Goal: Transaction & Acquisition: Subscribe to service/newsletter

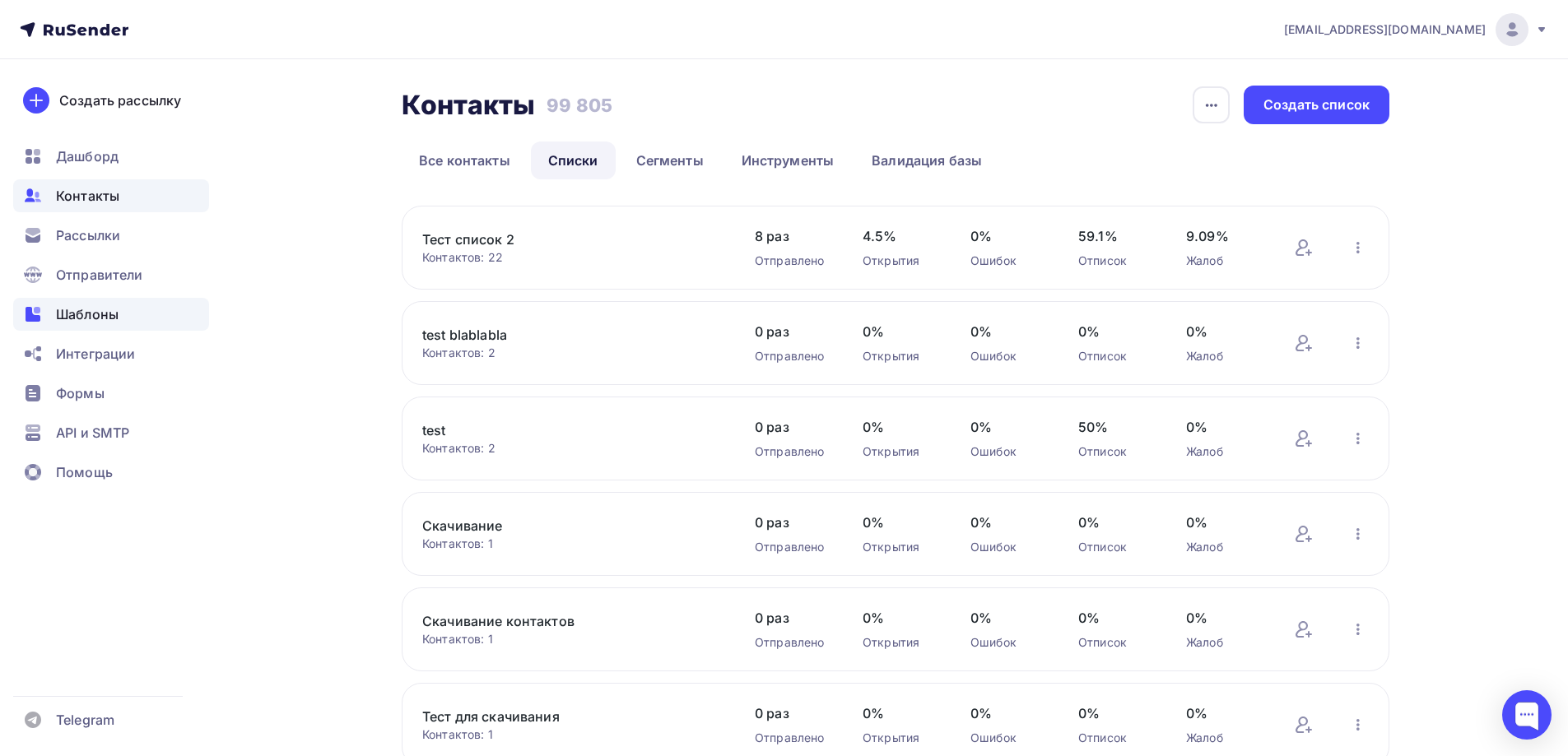
click at [114, 324] on div "Шаблоны" at bounding box center [110, 314] width 196 height 33
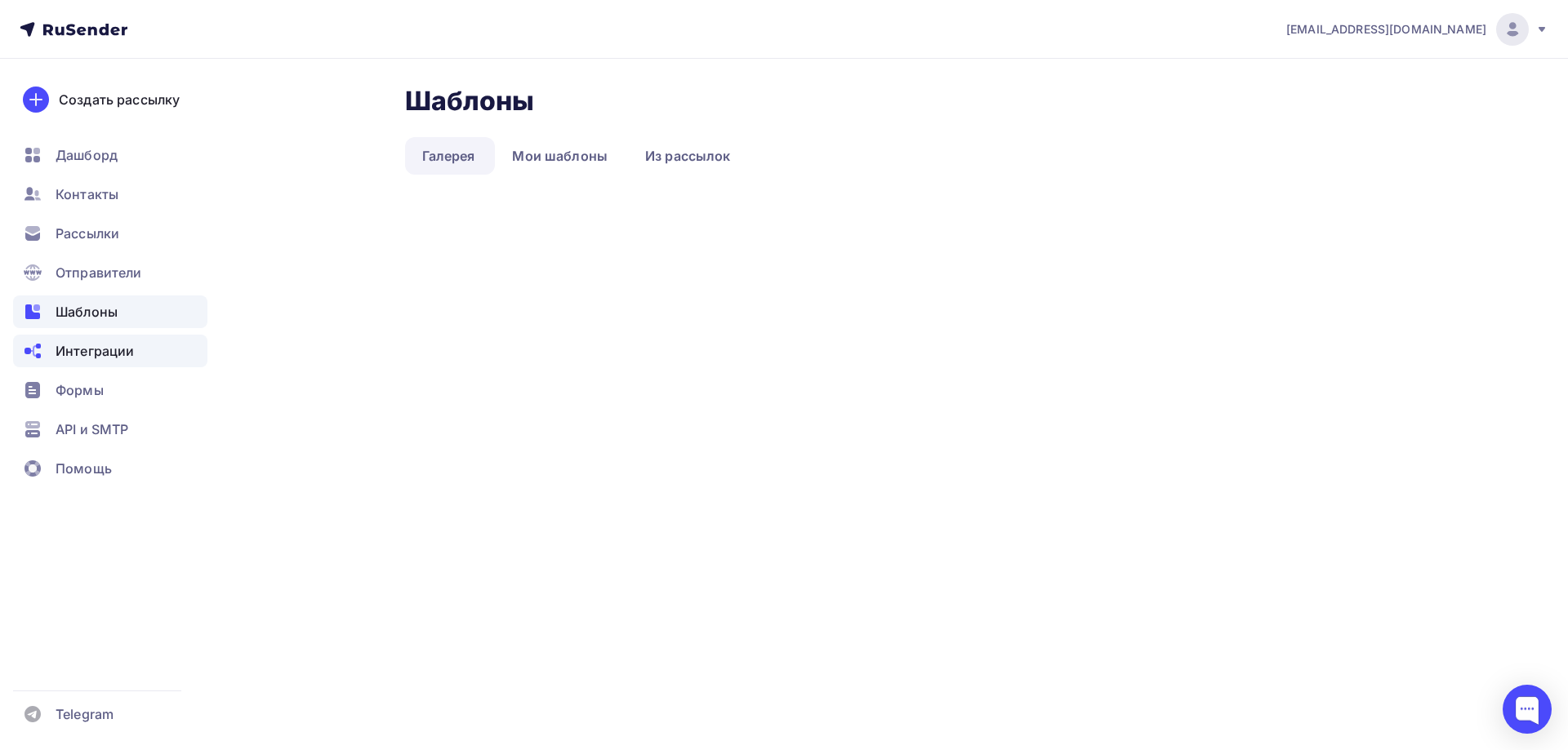
click at [104, 350] on span "Интеграции" at bounding box center [94, 351] width 78 height 20
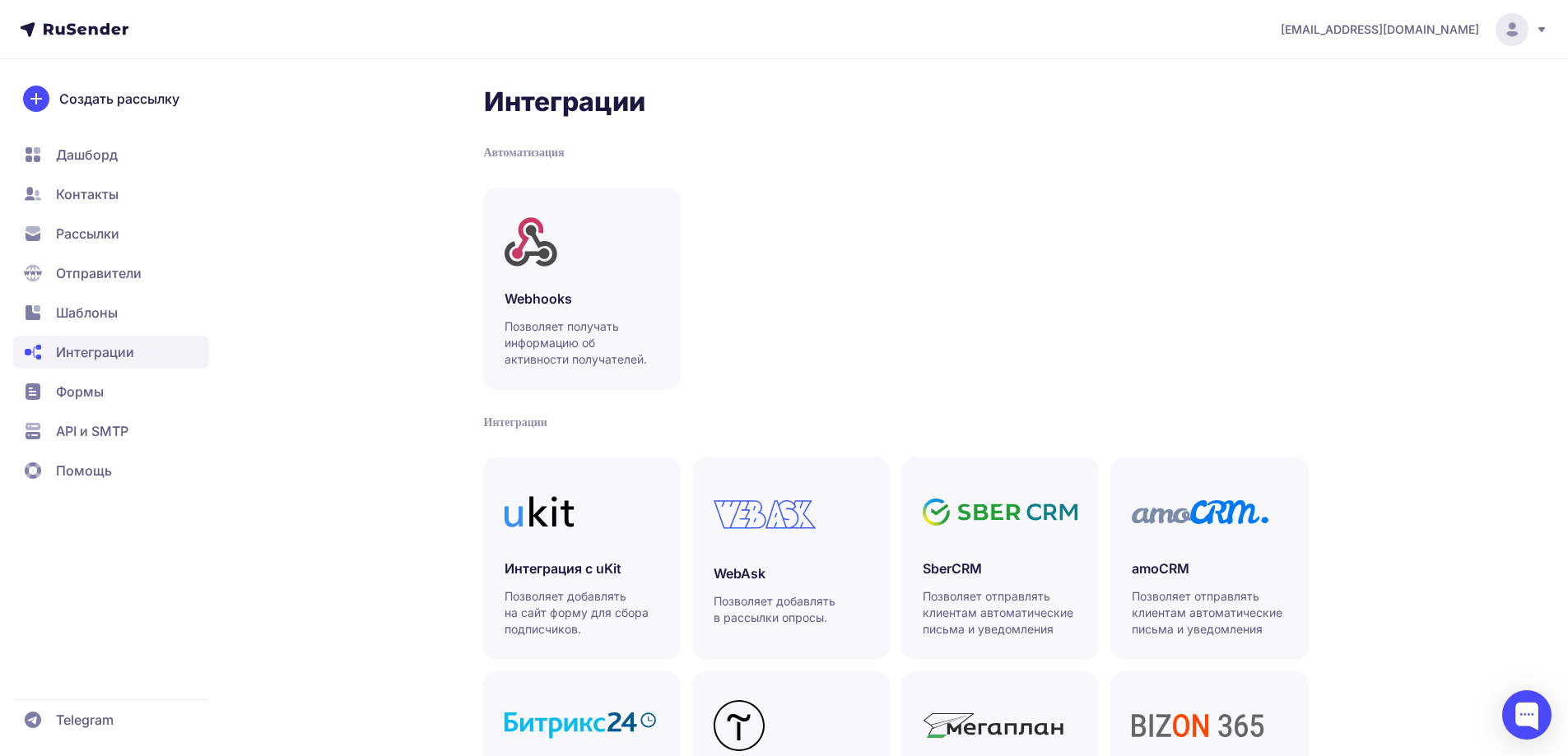
click at [105, 353] on span "Интеграции" at bounding box center [94, 352] width 78 height 20
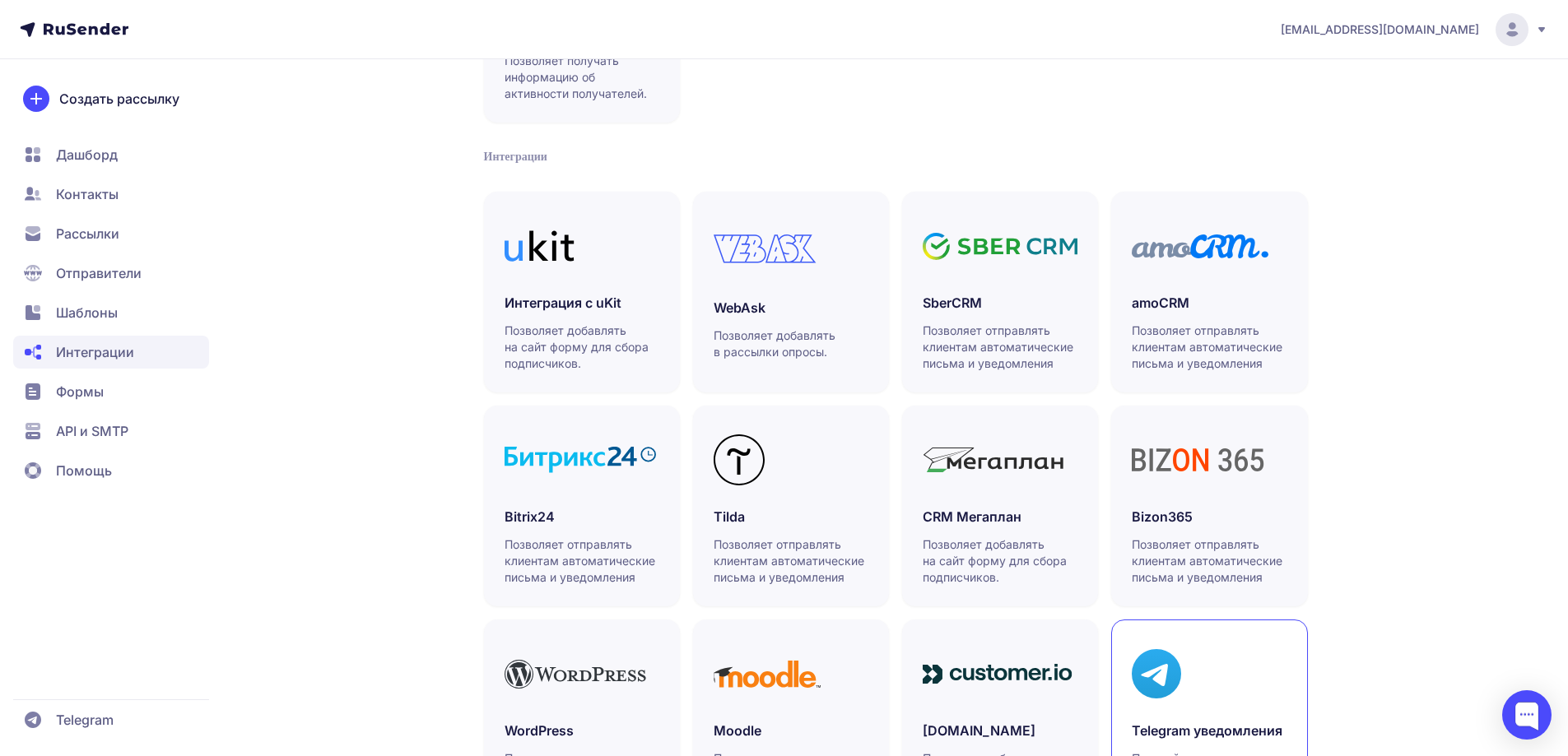
scroll to position [375, 0]
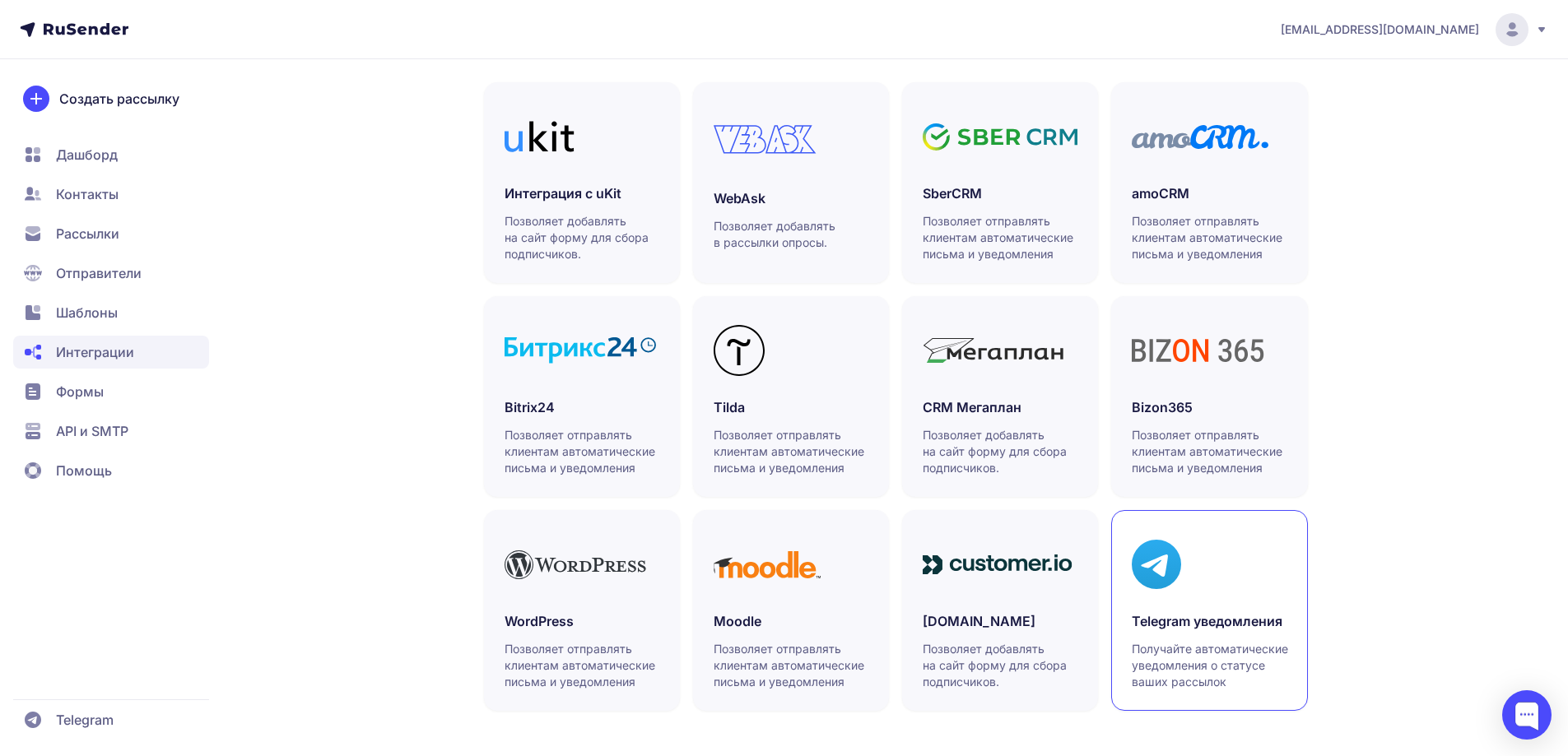
click at [1211, 593] on div at bounding box center [1209, 564] width 155 height 68
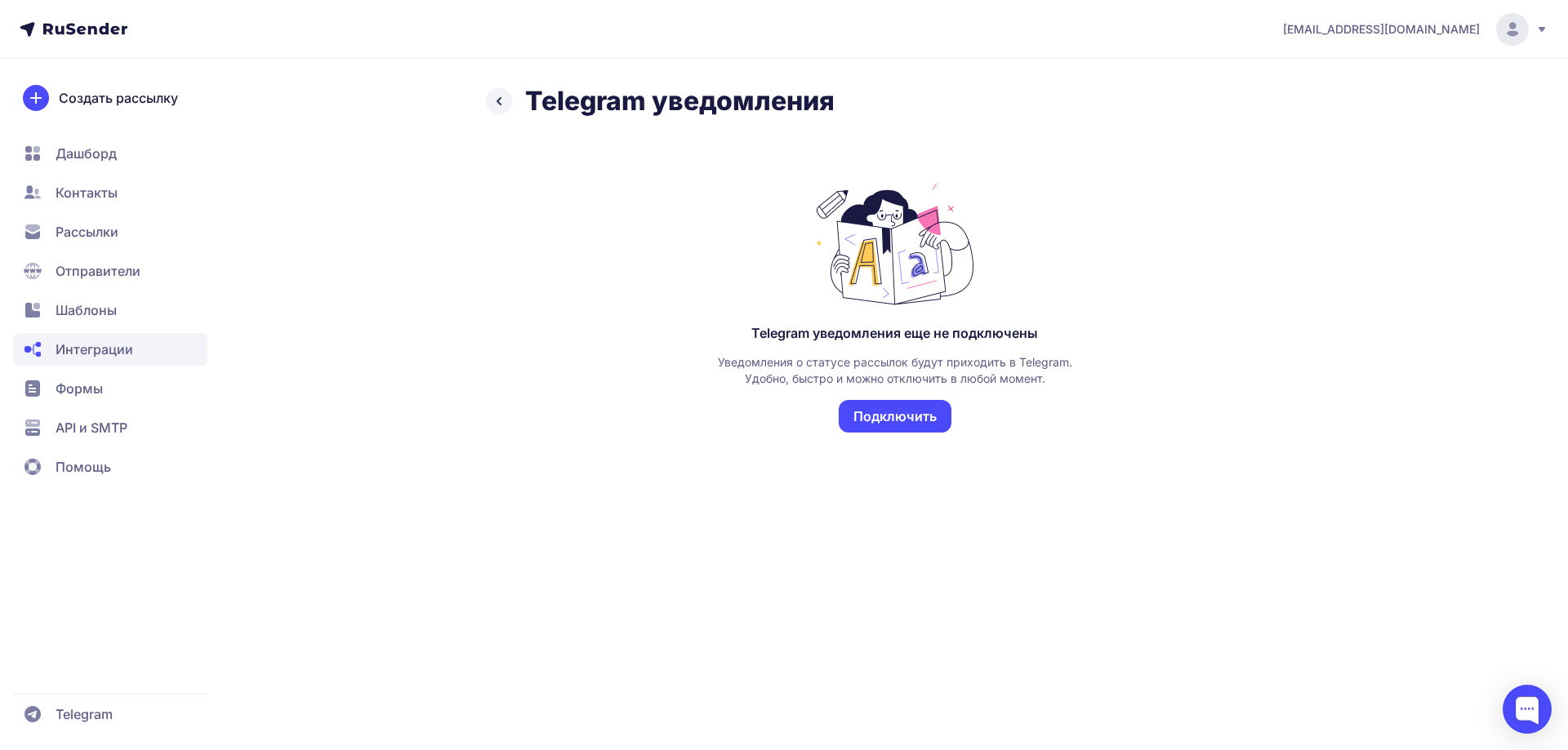
click at [864, 422] on button "Подключить" at bounding box center [894, 416] width 113 height 32
click at [866, 414] on button "Подключить" at bounding box center [894, 416] width 113 height 32
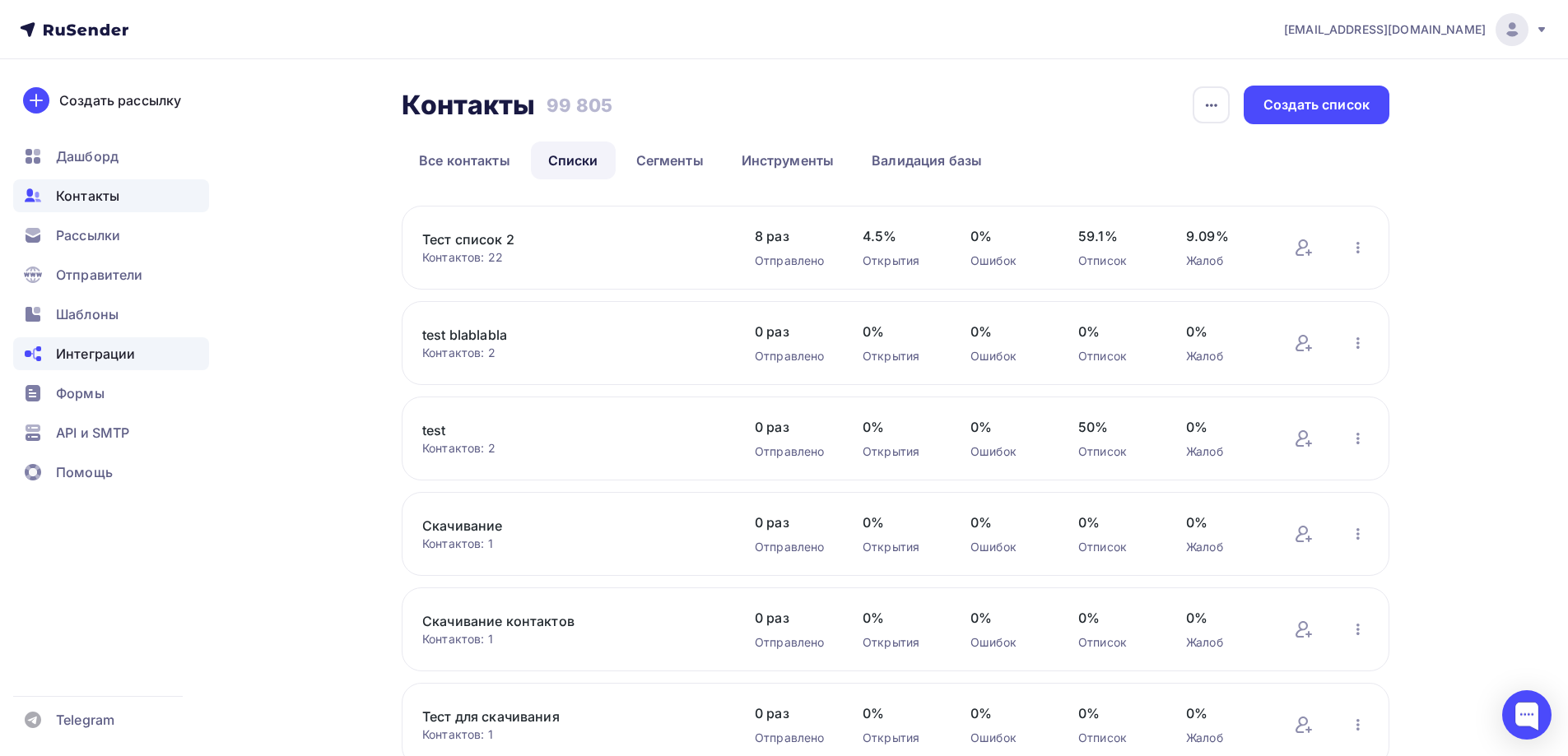
click at [141, 360] on div "Интеграции" at bounding box center [110, 354] width 196 height 33
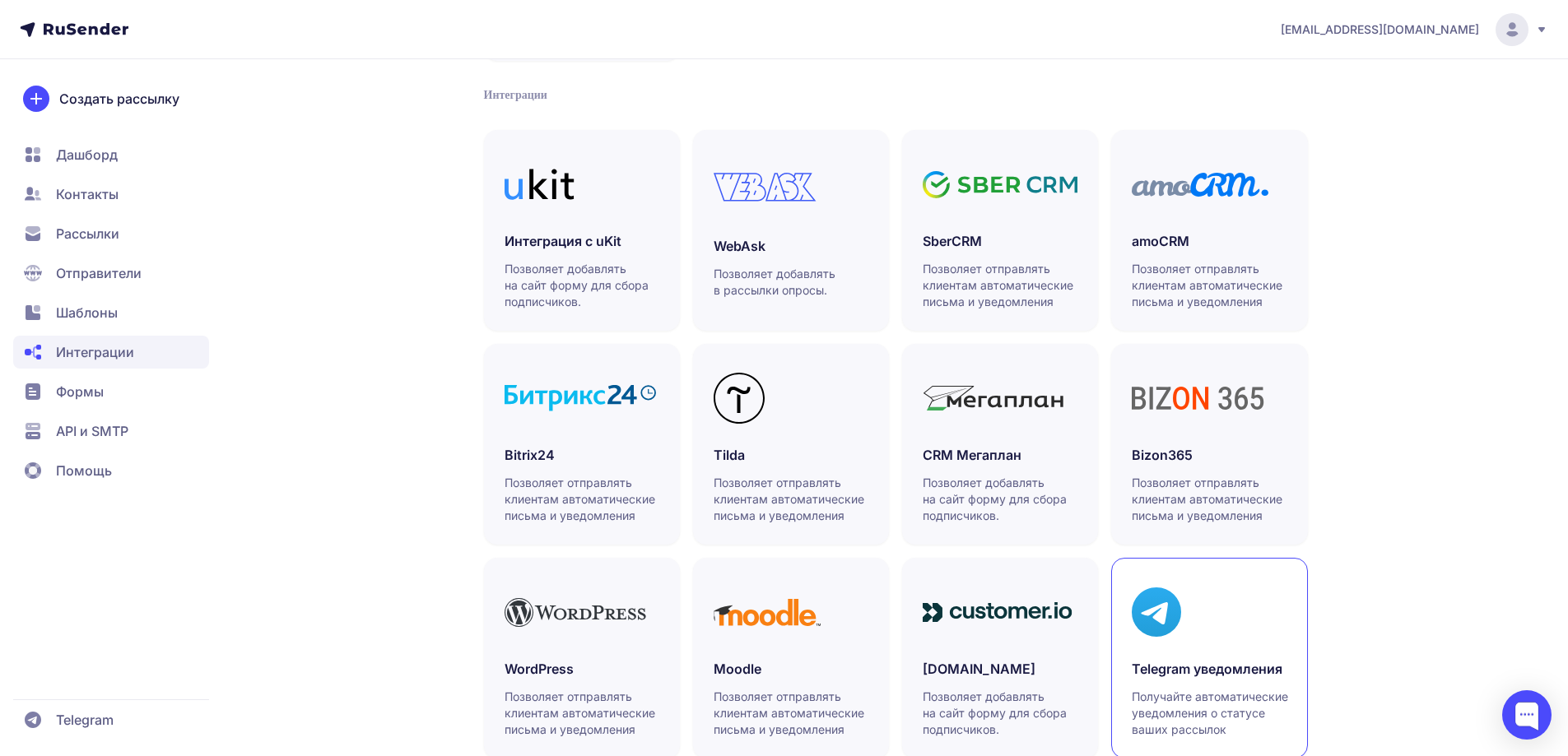
scroll to position [375, 0]
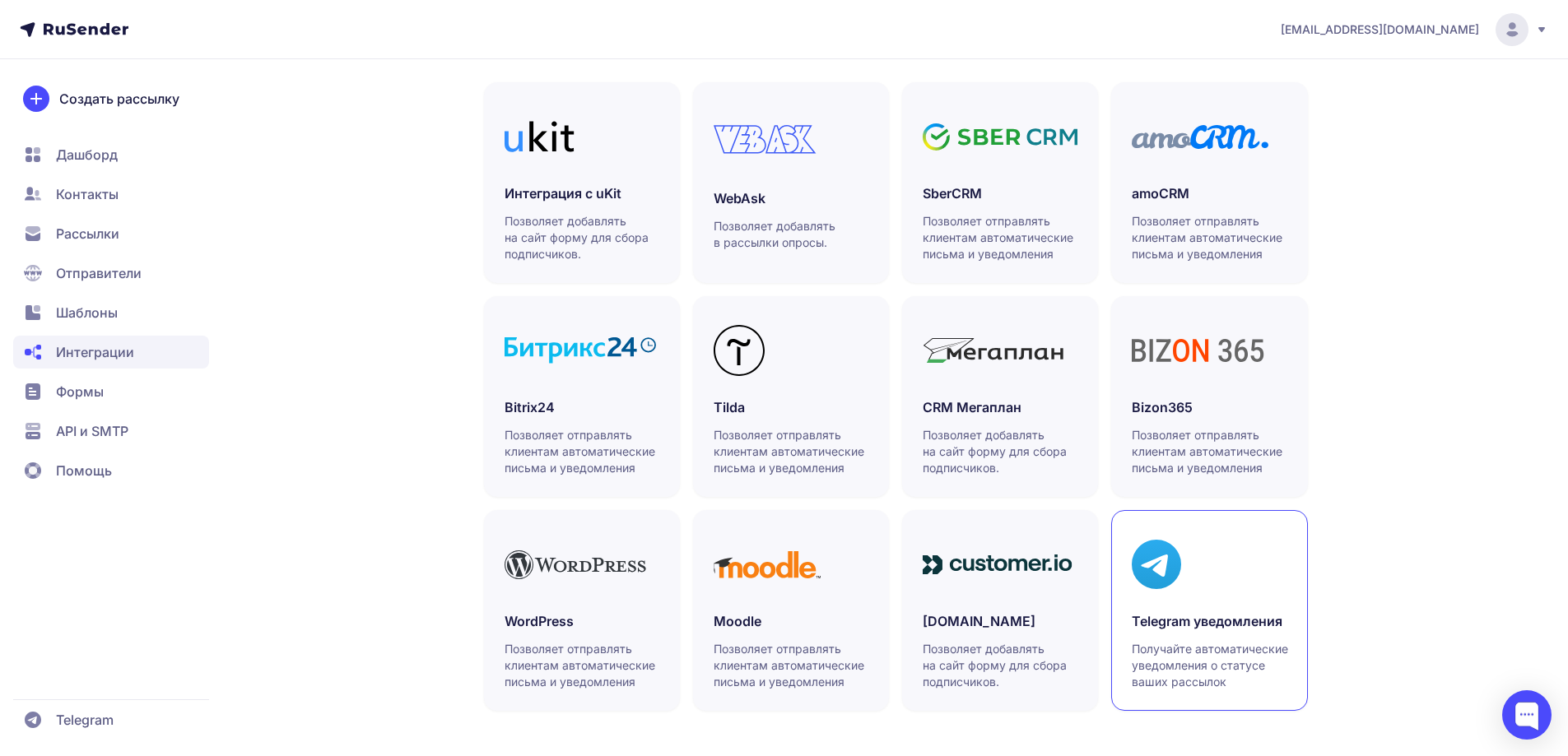
click at [1142, 556] on icon at bounding box center [1157, 565] width 50 height 50
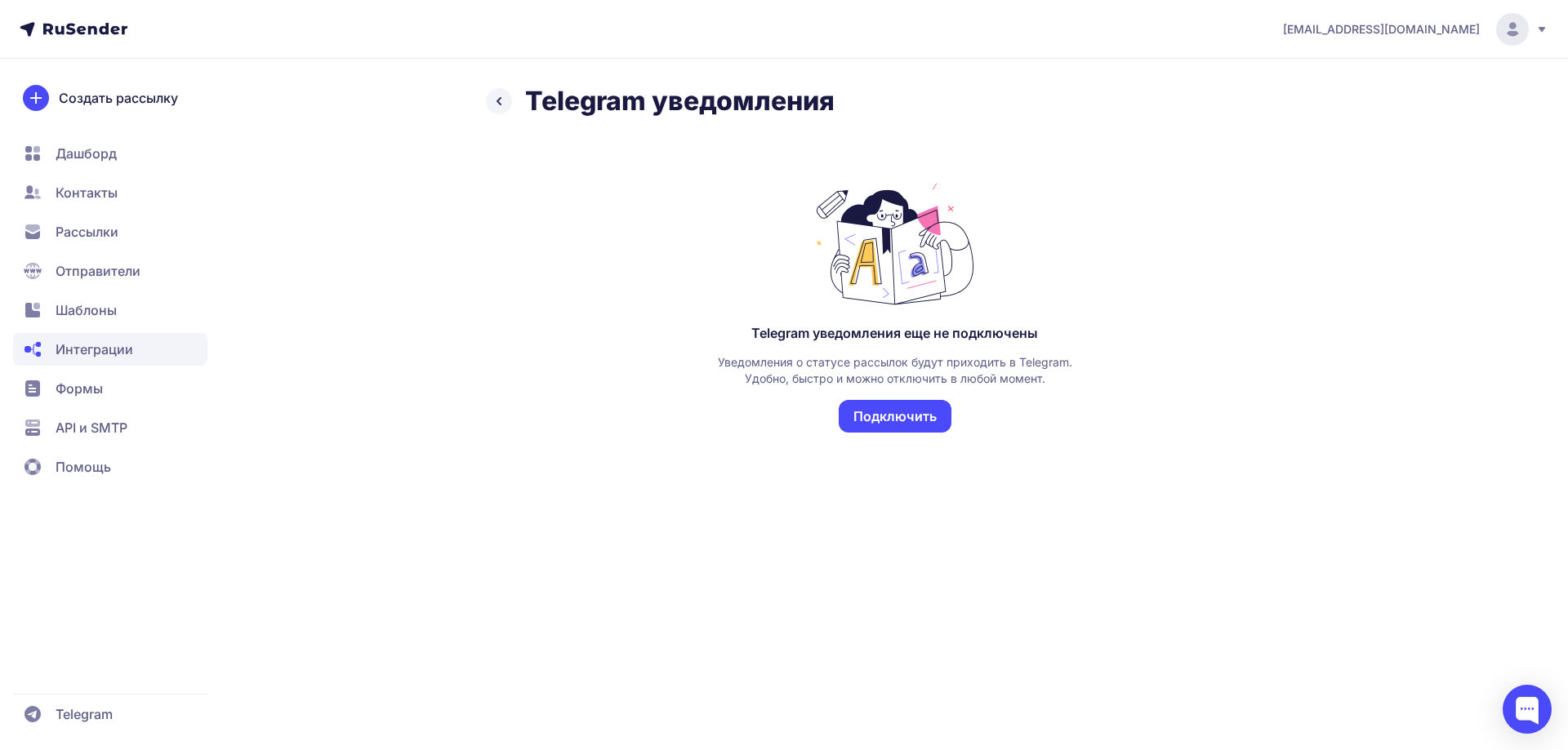
click at [873, 422] on button "Подключить" at bounding box center [894, 416] width 113 height 32
click at [903, 427] on button "Подключить" at bounding box center [894, 416] width 113 height 32
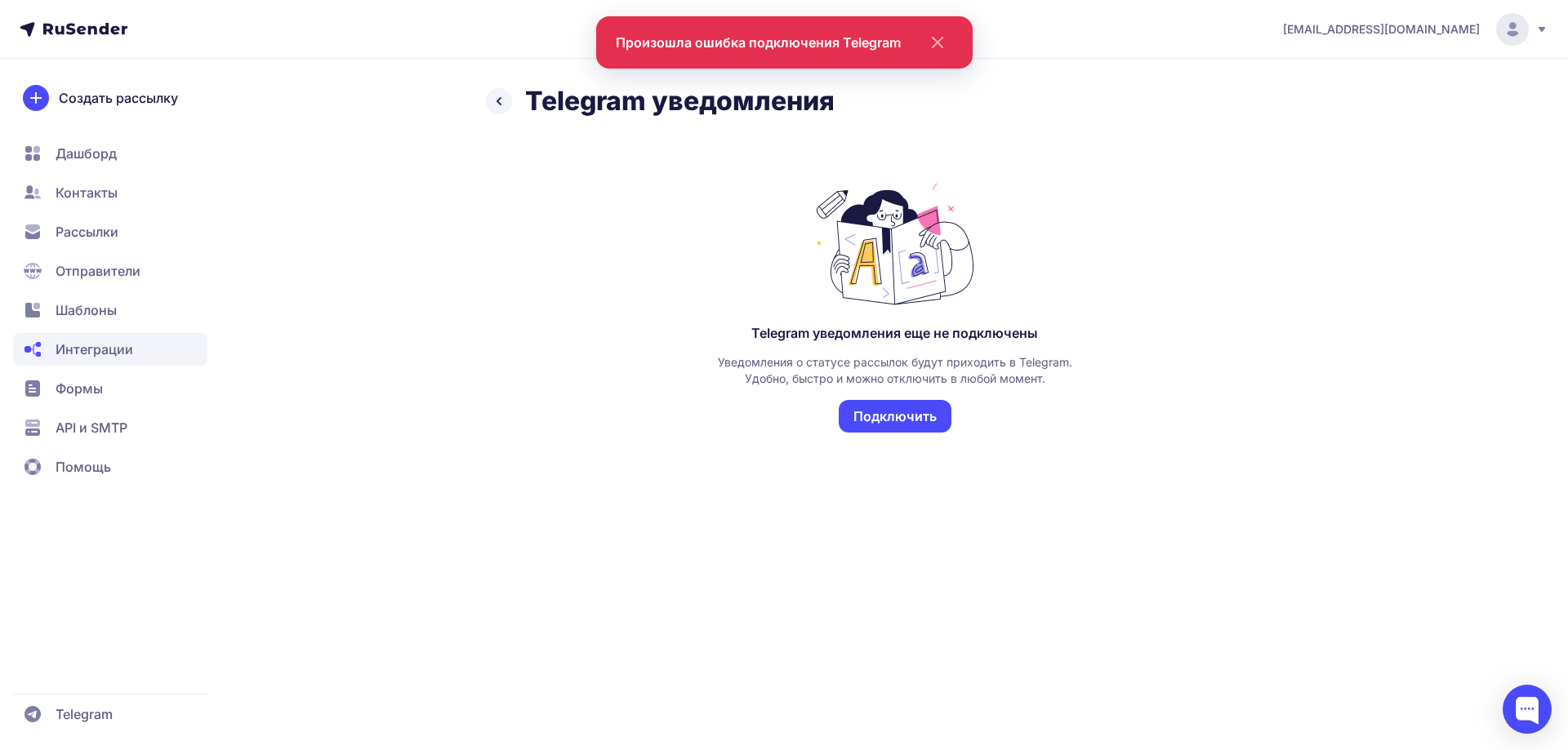
click at [948, 33] on icon "close" at bounding box center [933, 42] width 39 height 20
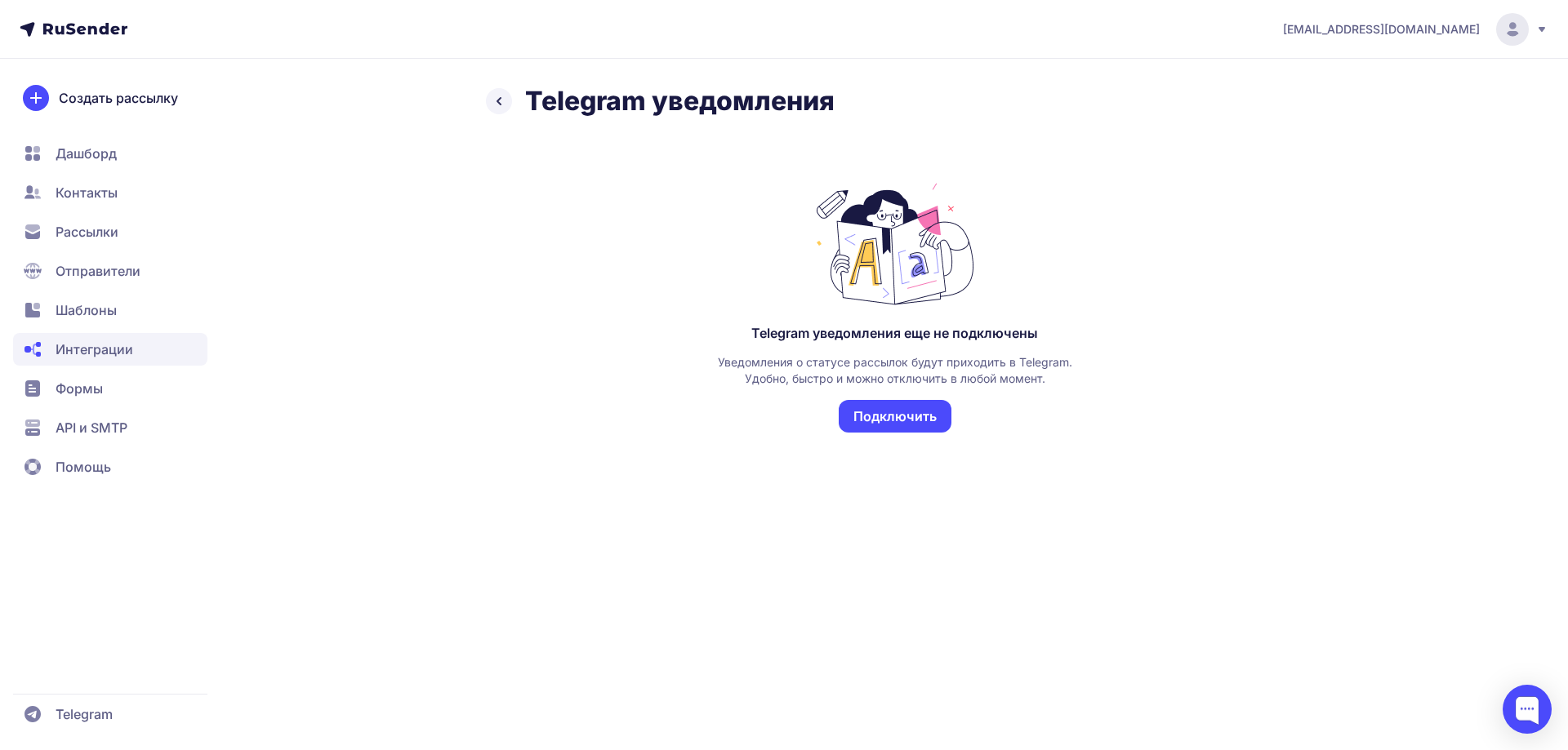
click at [876, 428] on button "Подключить" at bounding box center [894, 416] width 113 height 32
click at [192, 255] on span "Рассылки" at bounding box center [110, 271] width 195 height 32
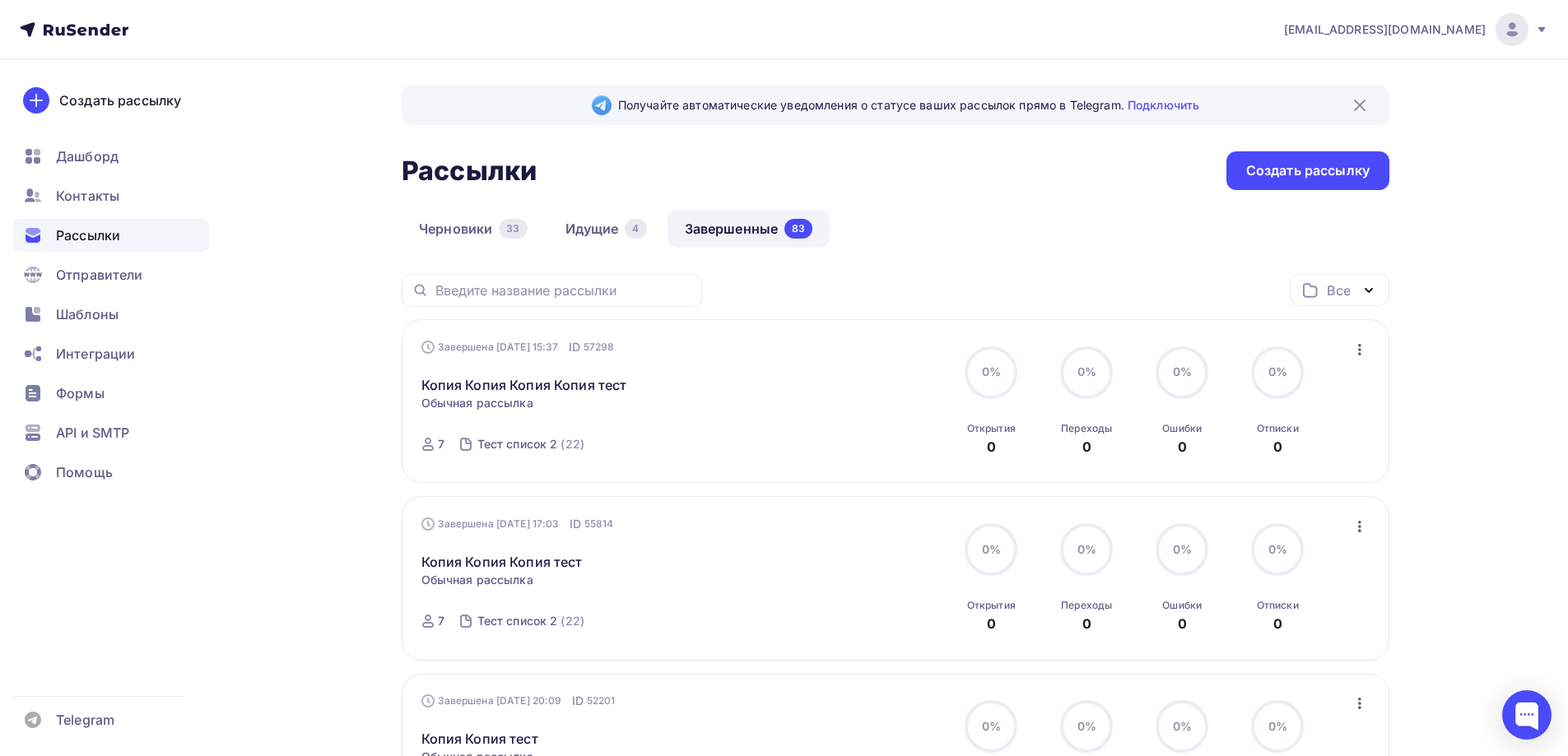
click at [1367, 356] on icon "button" at bounding box center [1359, 349] width 20 height 20
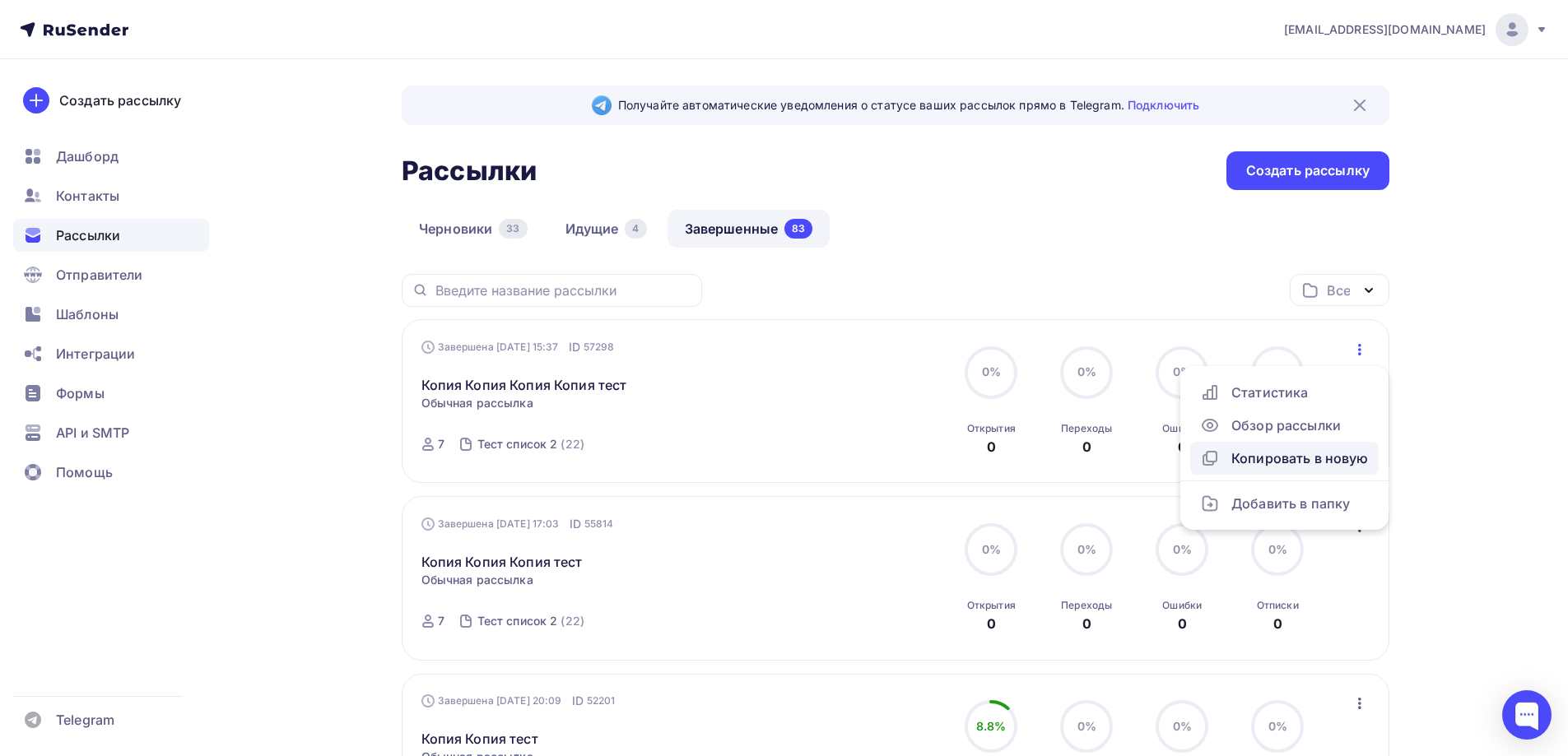
click at [1291, 461] on div "Копировать в новую" at bounding box center [1284, 458] width 169 height 20
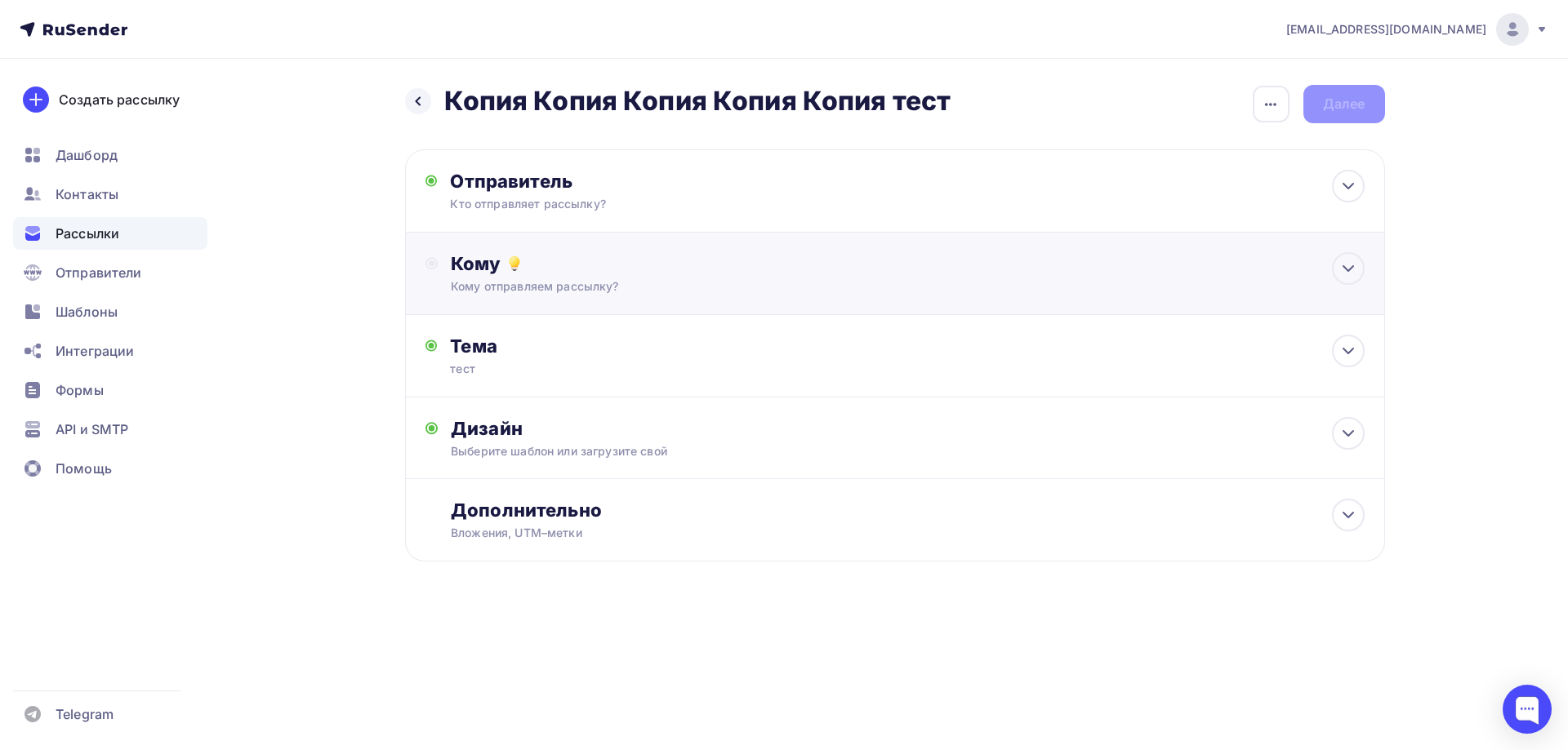
click at [871, 283] on div "Кому отправляем рассылку?" at bounding box center [862, 286] width 822 height 16
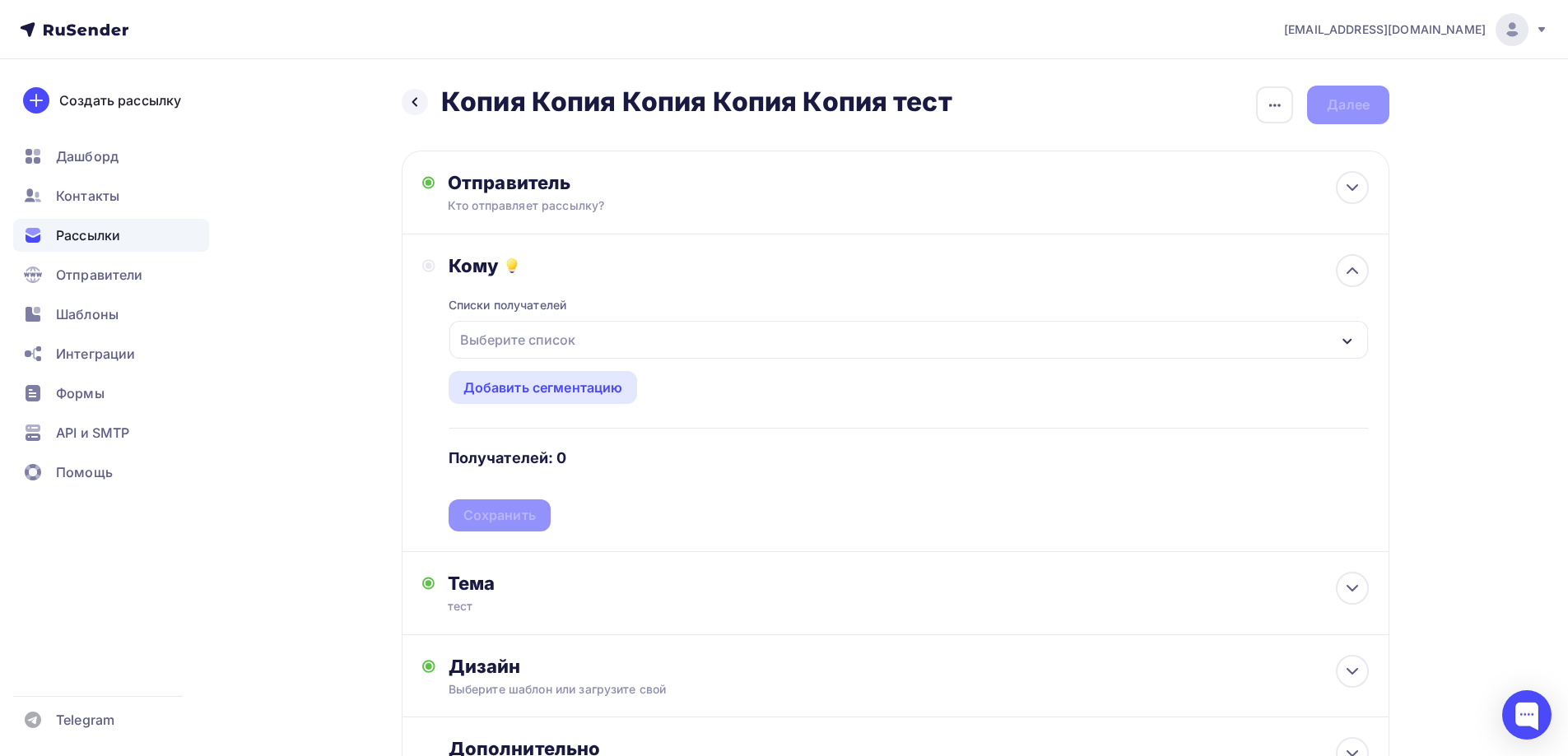
click at [529, 349] on div "Выберите список" at bounding box center [518, 340] width 128 height 30
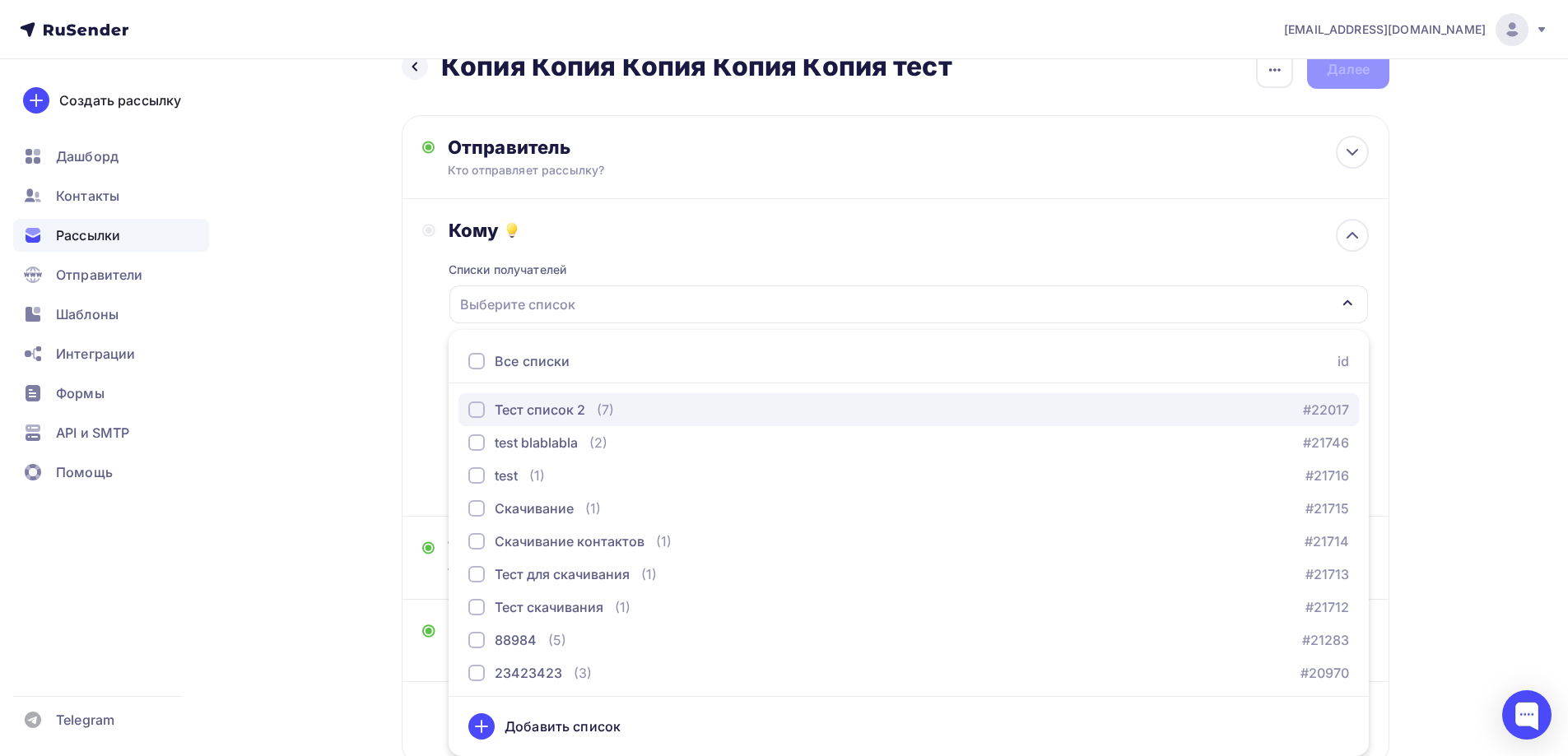
click at [495, 408] on div "Тест список 2" at bounding box center [540, 409] width 91 height 20
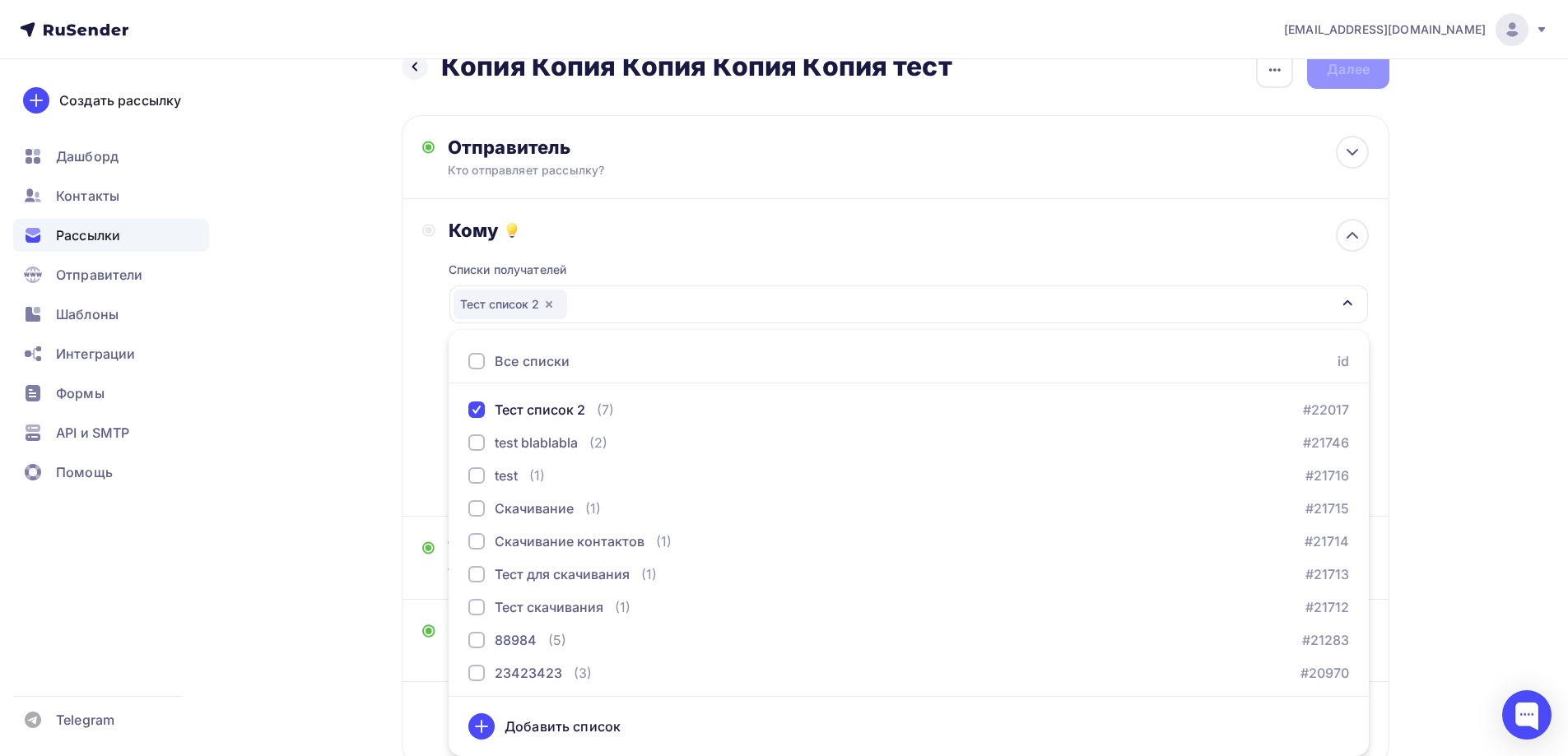
click at [385, 439] on div "Назад Копия Копия Копия Копия Копия тест Копия Копия Копия Копия Копия тест Зак…" at bounding box center [784, 448] width 1349 height 848
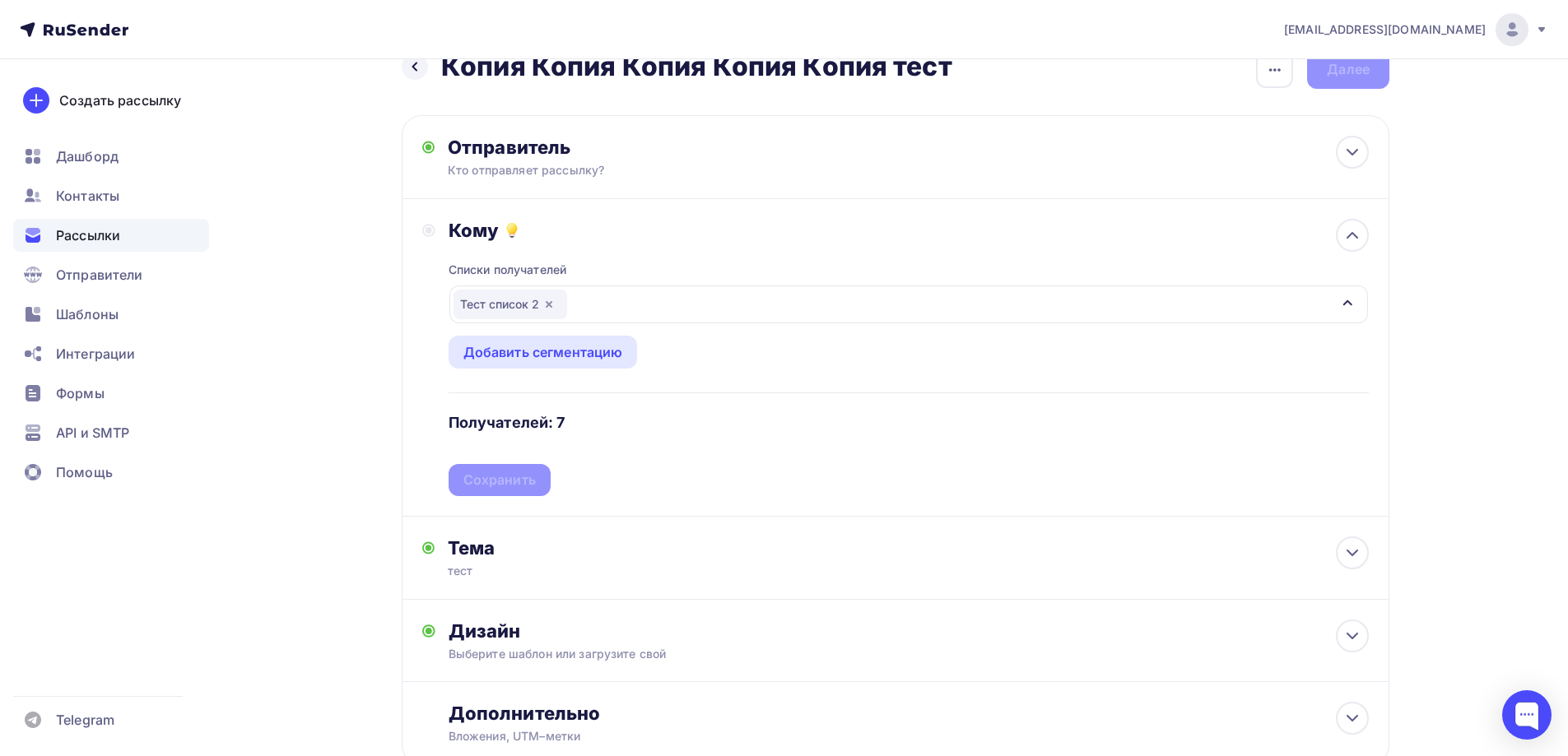
click at [522, 489] on div "Списки получателей Тест список 2 Все списки id Тест список 2 (7) #22017 test bl…" at bounding box center [909, 369] width 921 height 254
click at [522, 489] on div "Сохранить" at bounding box center [499, 480] width 73 height 19
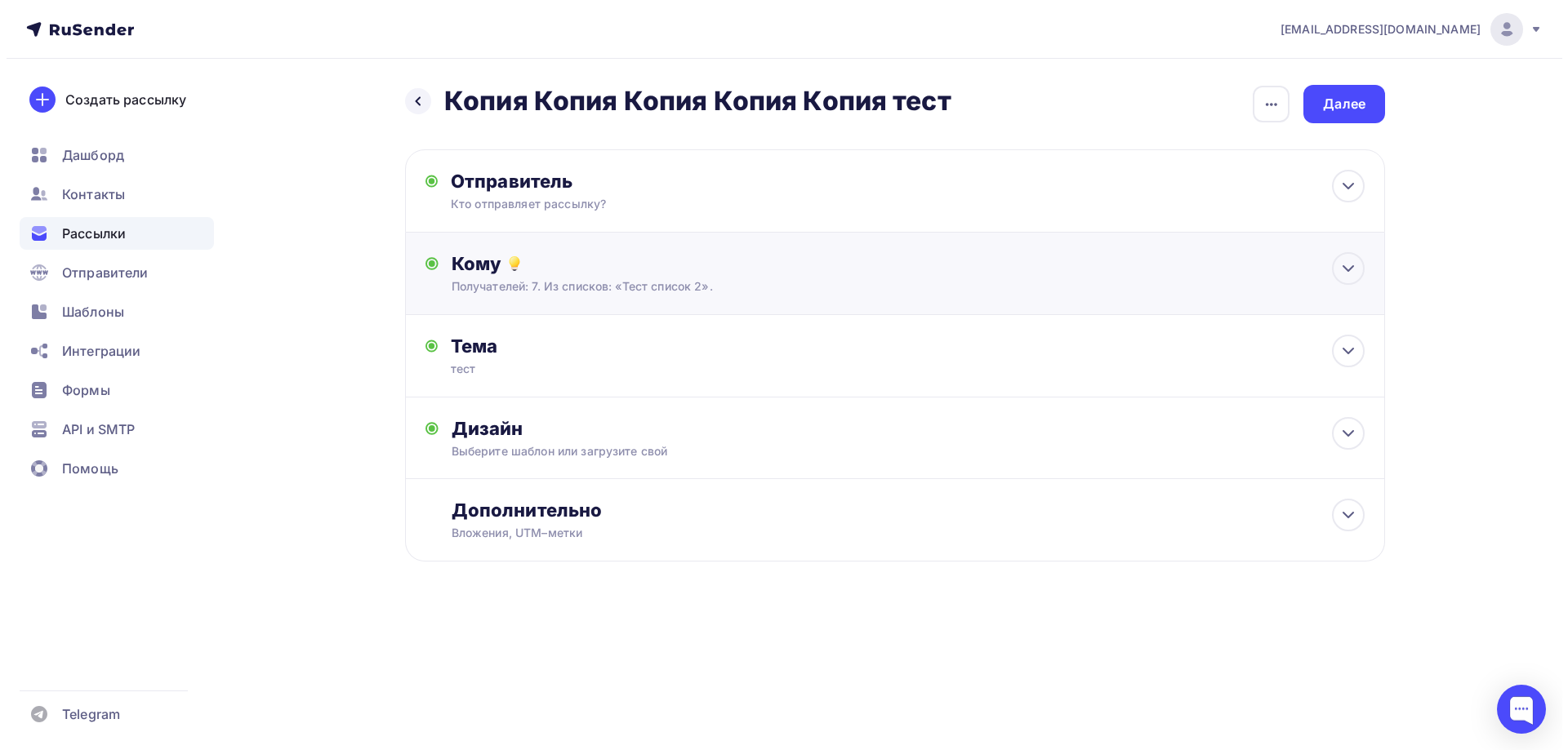
scroll to position [0, 0]
click at [560, 209] on div "Кто отправляет рассылку?" at bounding box center [609, 204] width 319 height 16
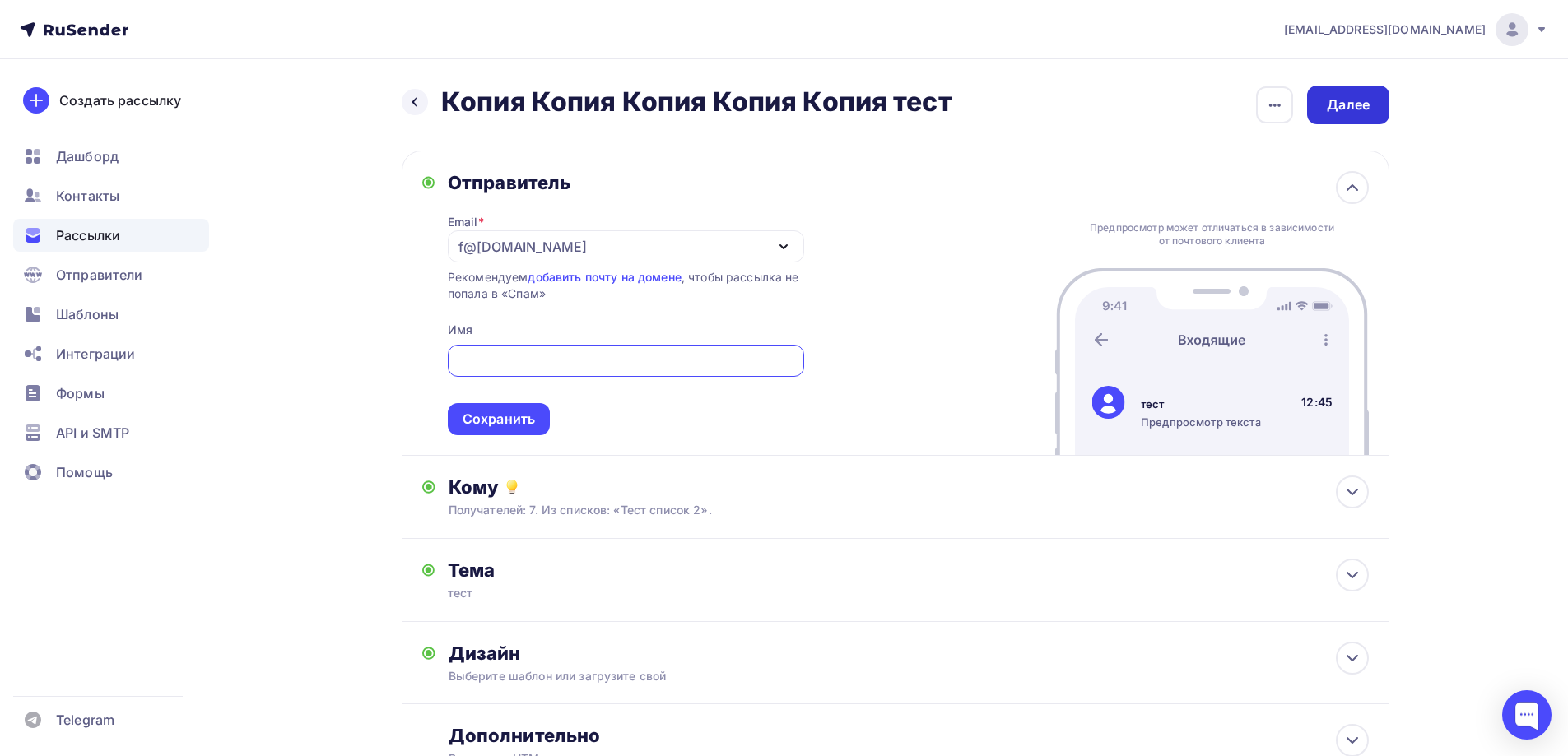
click at [1379, 97] on div "Далее" at bounding box center [1348, 104] width 82 height 39
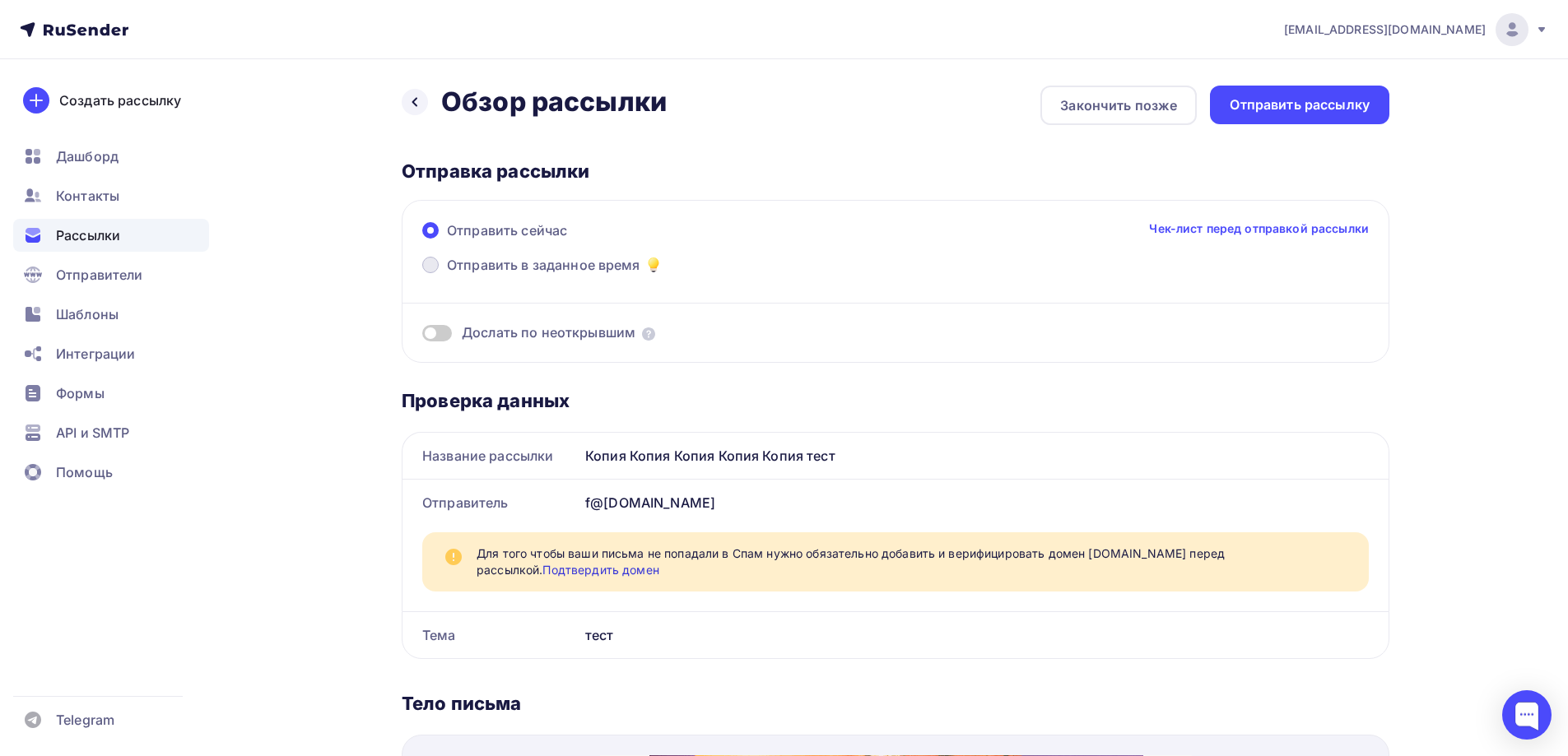
click at [521, 259] on span "Отправить в заданное время" at bounding box center [544, 265] width 194 height 20
click at [447, 275] on input "Отправить в заданное время" at bounding box center [447, 275] width 0 height 0
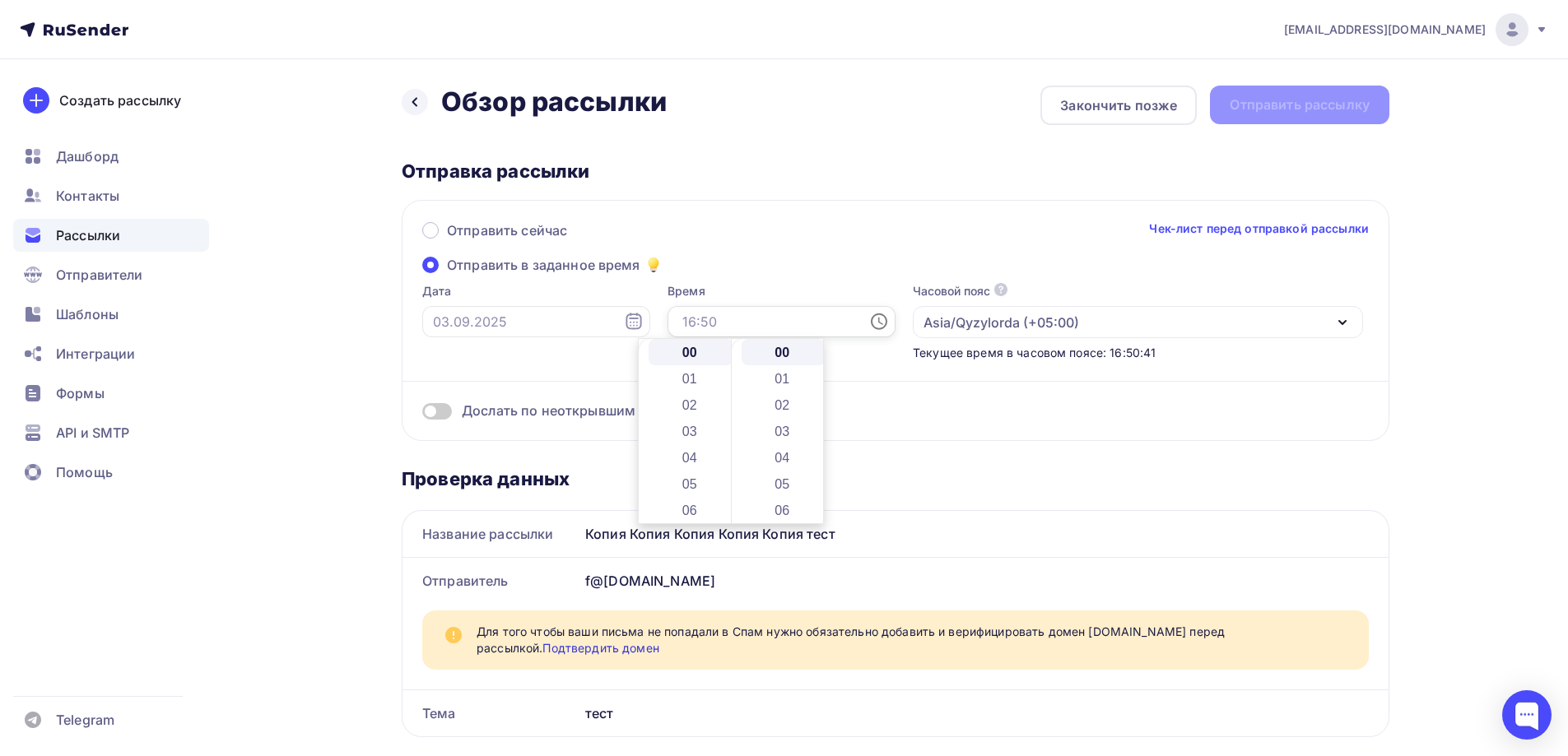
click at [704, 320] on input "text" at bounding box center [782, 322] width 228 height 32
click at [533, 366] on div "Дослать по неоткрывшим" at bounding box center [895, 390] width 946 height 59
